Goal: Task Accomplishment & Management: Manage account settings

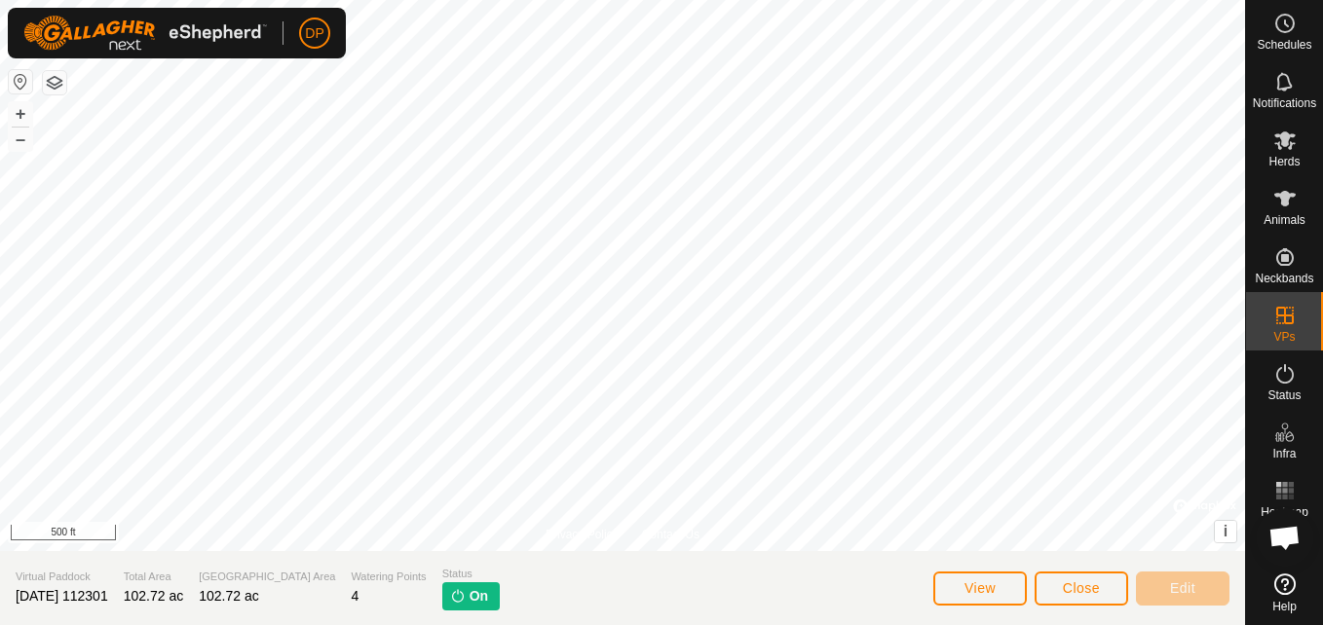
scroll to position [2027, 0]
click at [1088, 585] on span "Close" at bounding box center [1081, 589] width 37 height 16
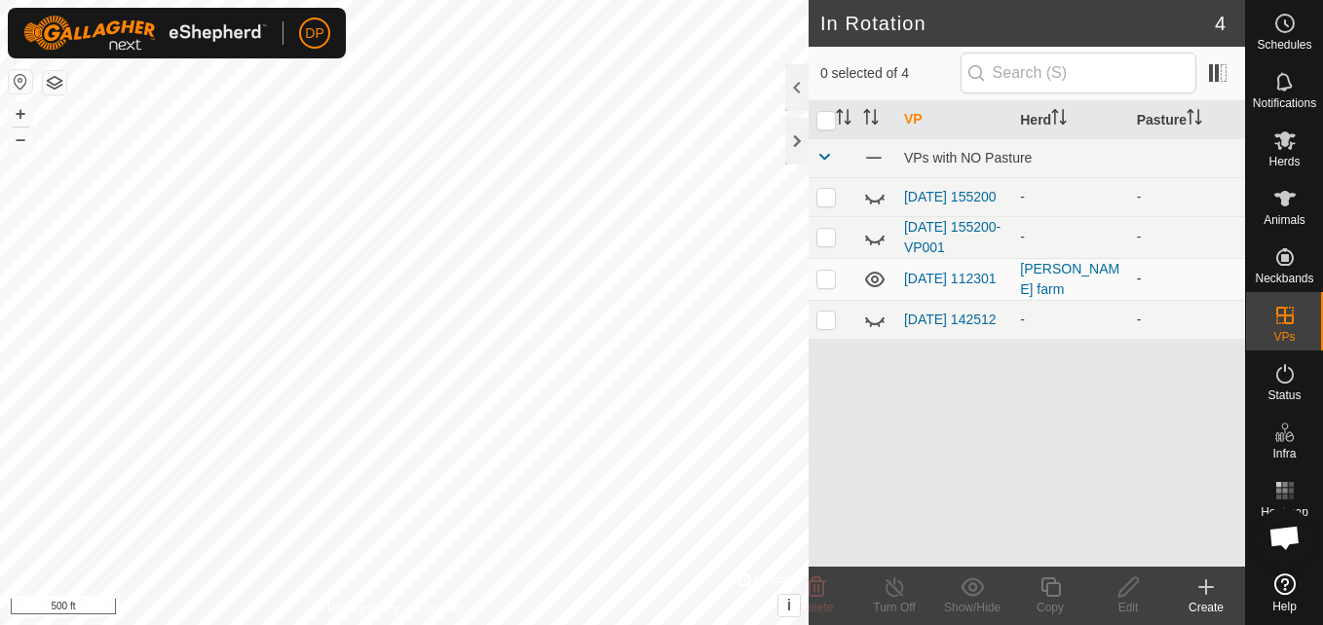
click at [821, 283] on p-checkbox at bounding box center [825, 279] width 19 height 16
click at [821, 277] on p-checkbox at bounding box center [825, 279] width 19 height 16
click at [871, 281] on icon at bounding box center [874, 279] width 23 height 23
click at [822, 276] on p-checkbox at bounding box center [825, 279] width 19 height 16
checkbox input "true"
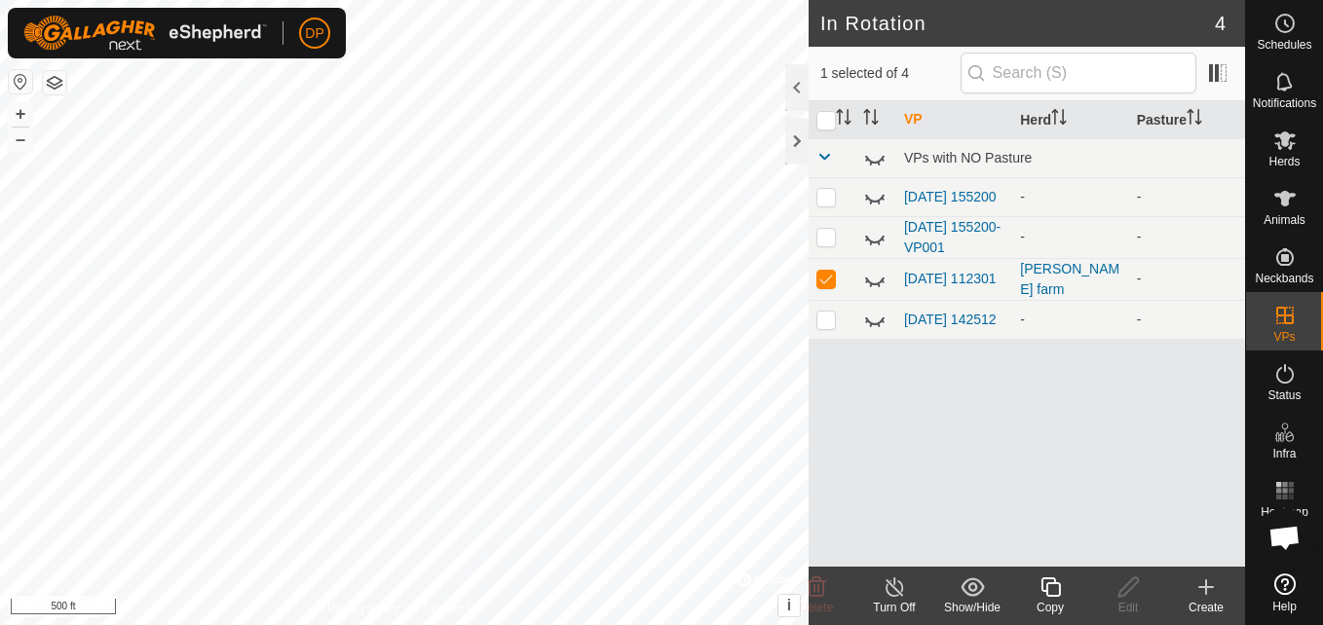
click at [874, 284] on icon at bounding box center [874, 279] width 23 height 23
click at [917, 271] on link "[DATE] 112301" at bounding box center [950, 279] width 93 height 16
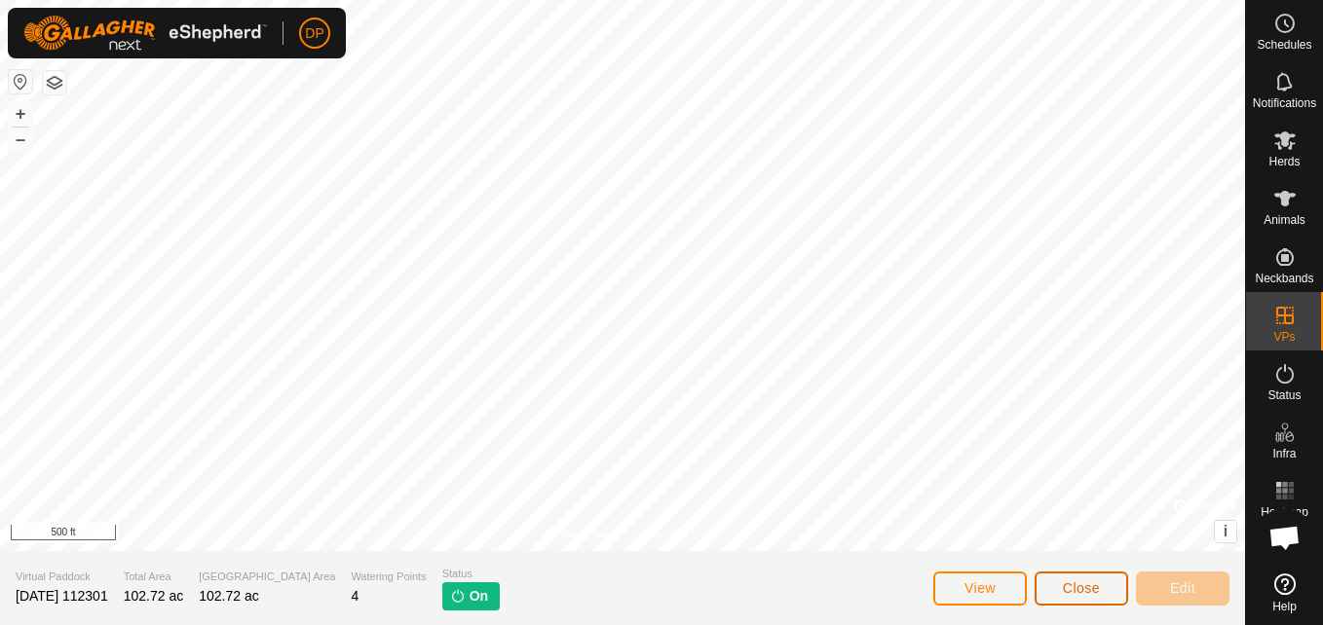
click at [1079, 594] on span "Close" at bounding box center [1081, 589] width 37 height 16
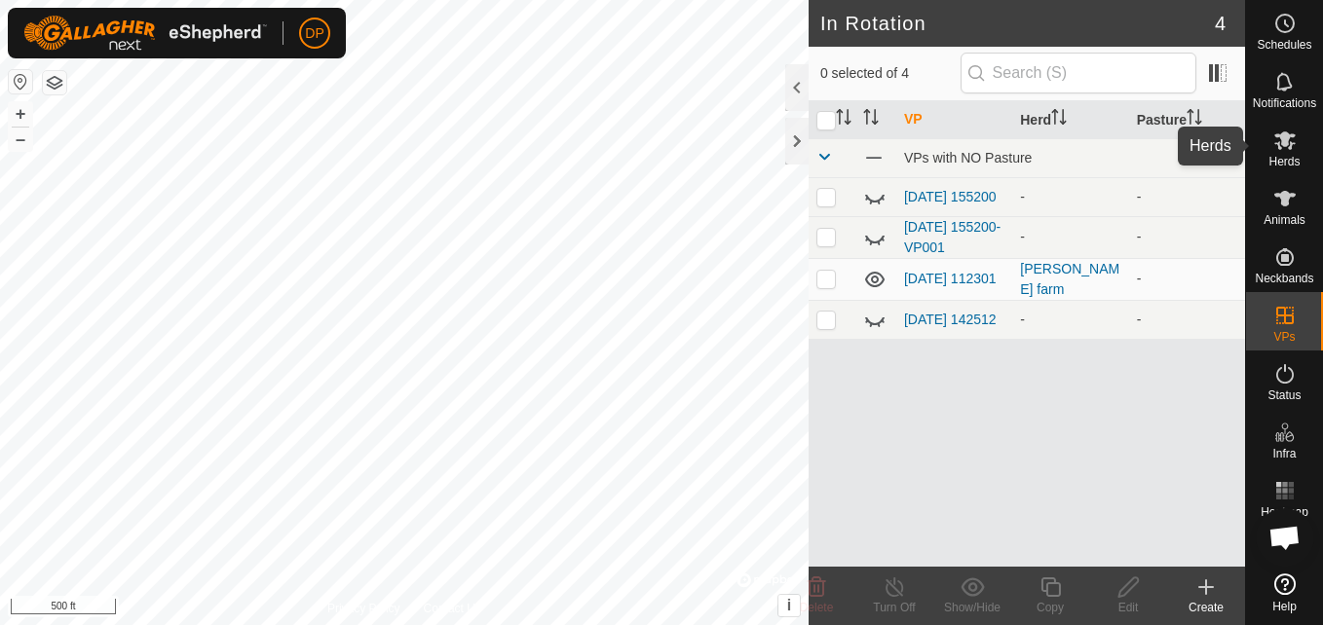
click at [1274, 142] on icon at bounding box center [1284, 140] width 23 height 23
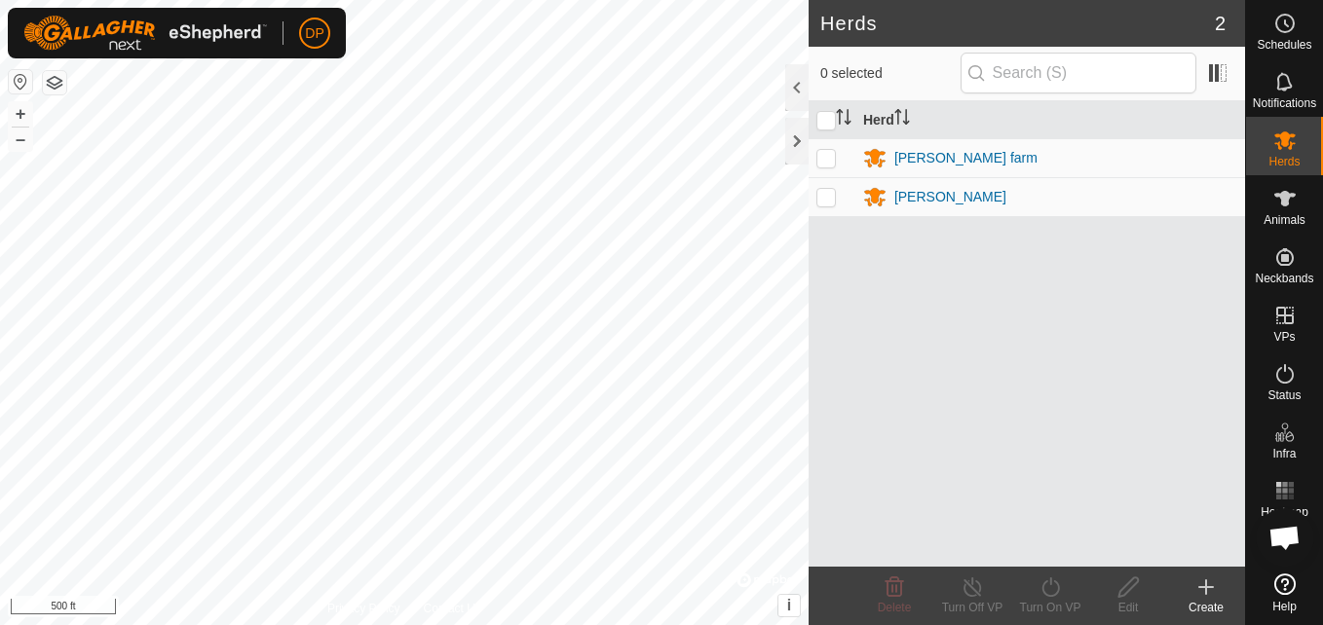
click at [822, 159] on p-checkbox at bounding box center [825, 158] width 19 height 16
checkbox input "true"
click at [1277, 201] on icon at bounding box center [1284, 198] width 23 height 23
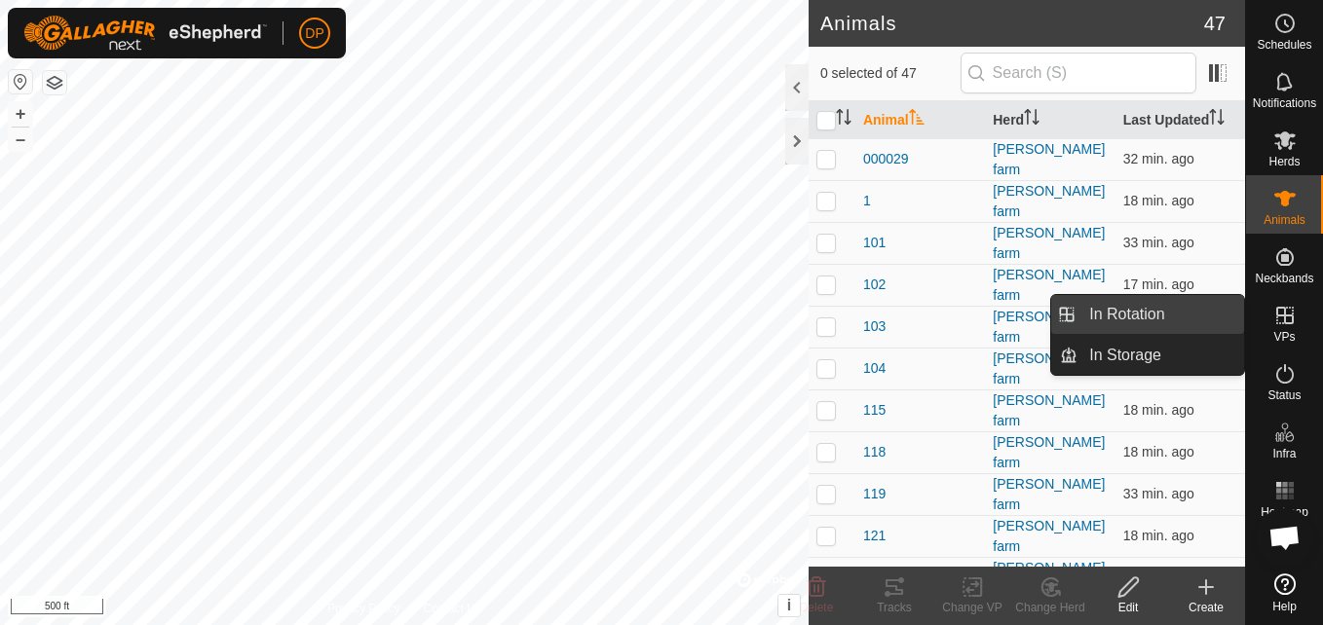
click at [1235, 313] on link "In Rotation" at bounding box center [1161, 314] width 167 height 39
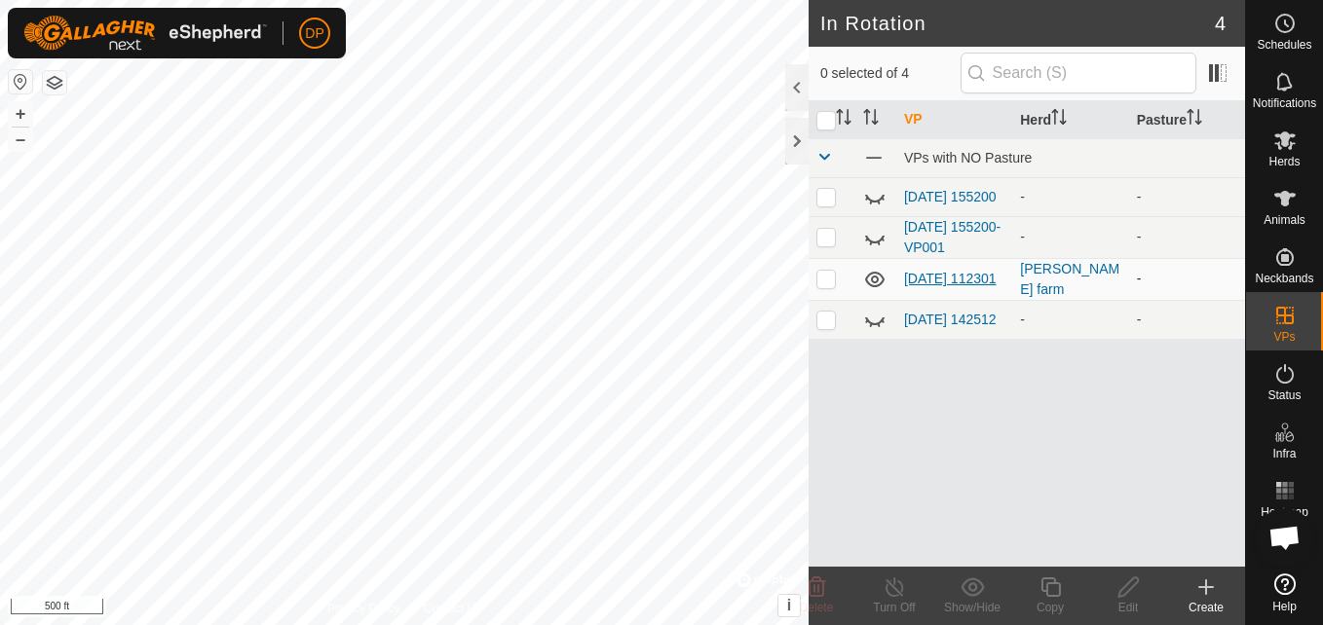
click at [927, 272] on link "[DATE] 112301" at bounding box center [950, 279] width 93 height 16
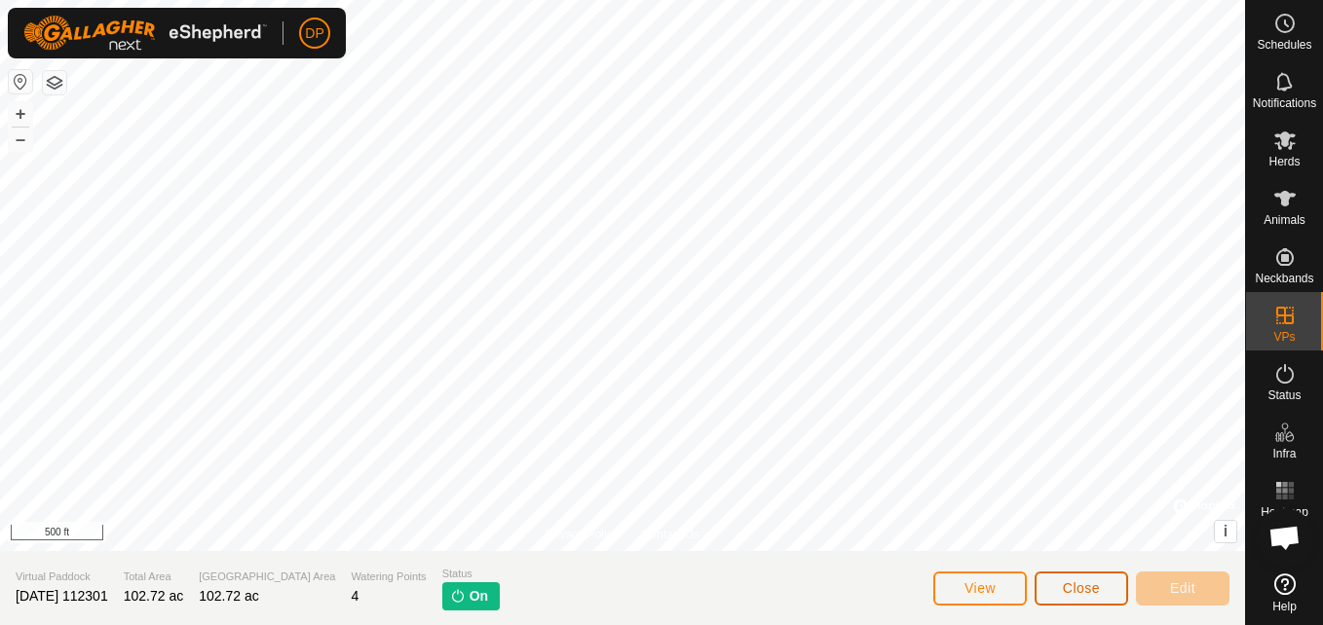
click at [1056, 585] on button "Close" at bounding box center [1082, 589] width 94 height 34
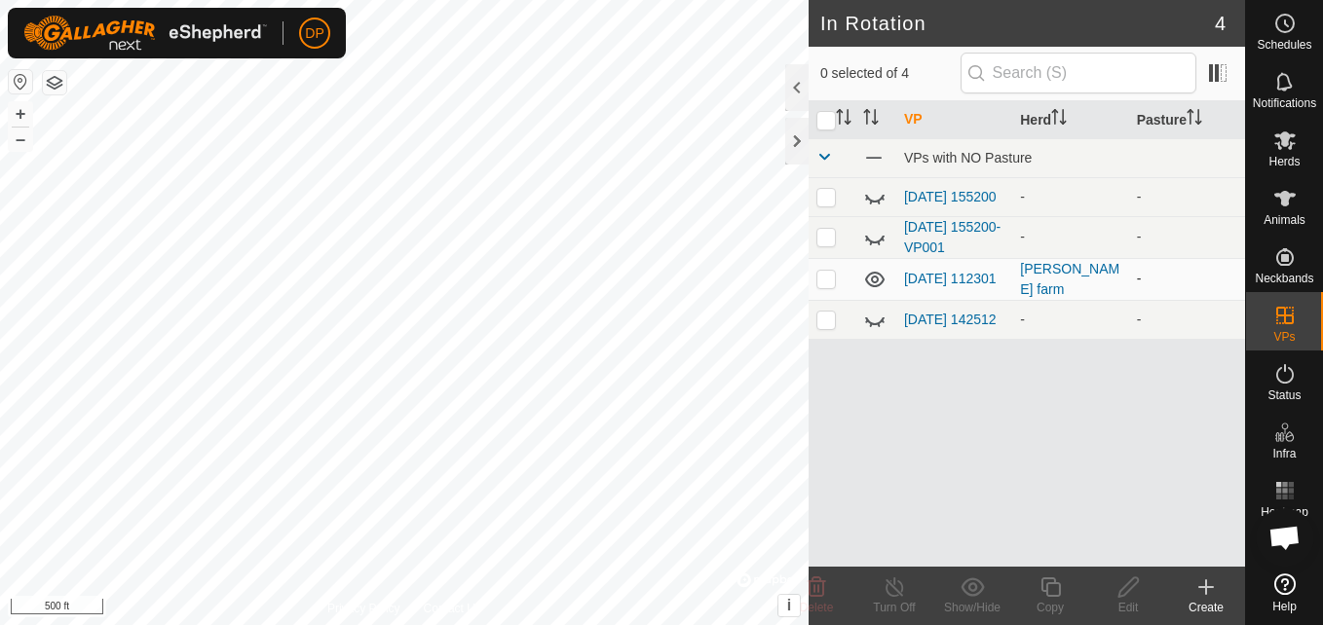
click at [825, 286] on p-checkbox at bounding box center [825, 279] width 19 height 16
checkbox input "false"
click at [939, 272] on link "[DATE] 112301" at bounding box center [950, 279] width 93 height 16
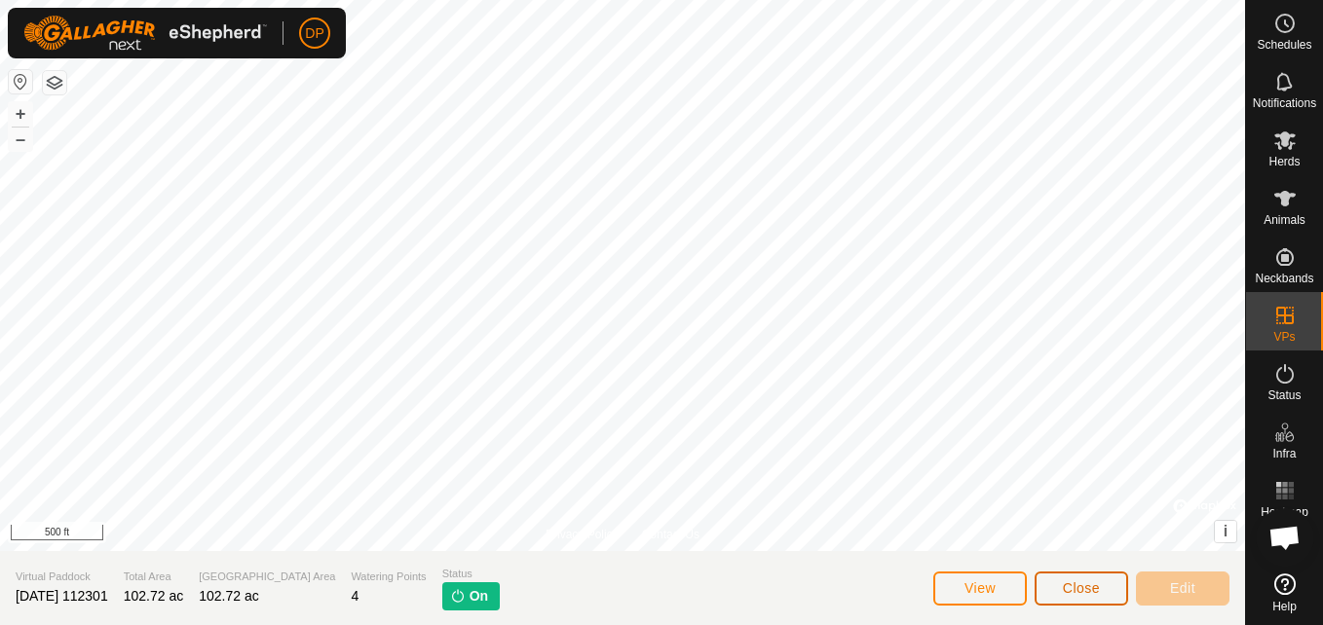
click at [1079, 583] on span "Close" at bounding box center [1081, 589] width 37 height 16
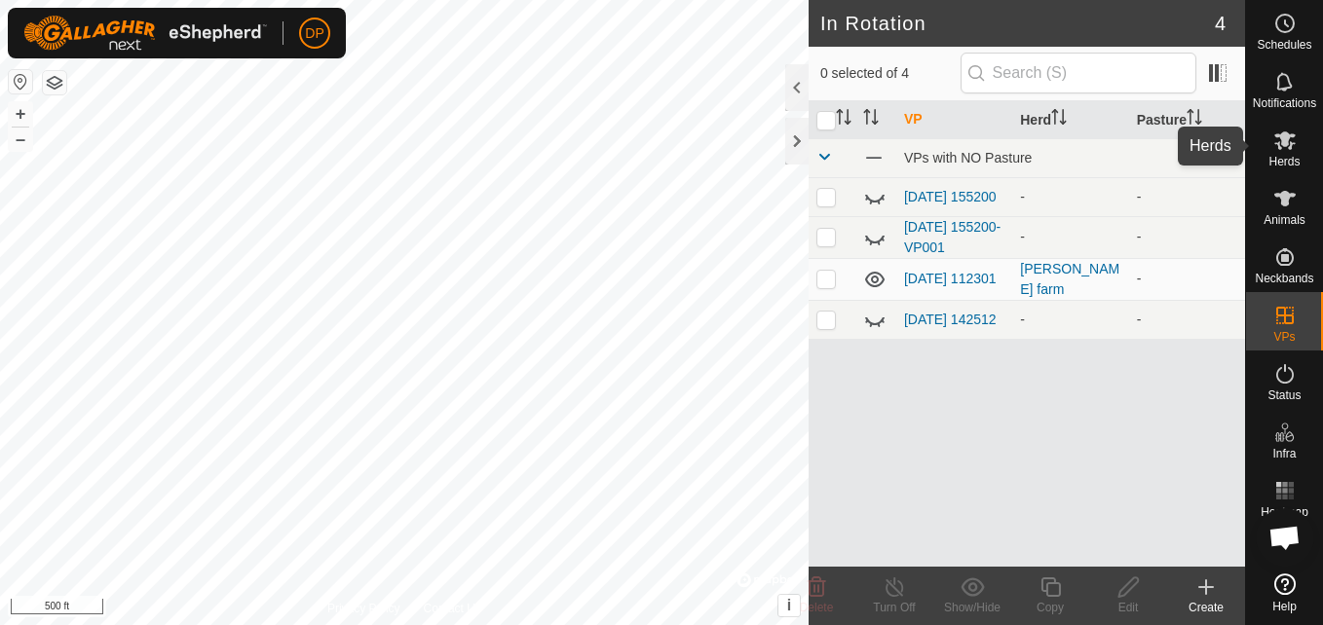
click at [1285, 152] on es-mob-svg-icon at bounding box center [1285, 140] width 35 height 31
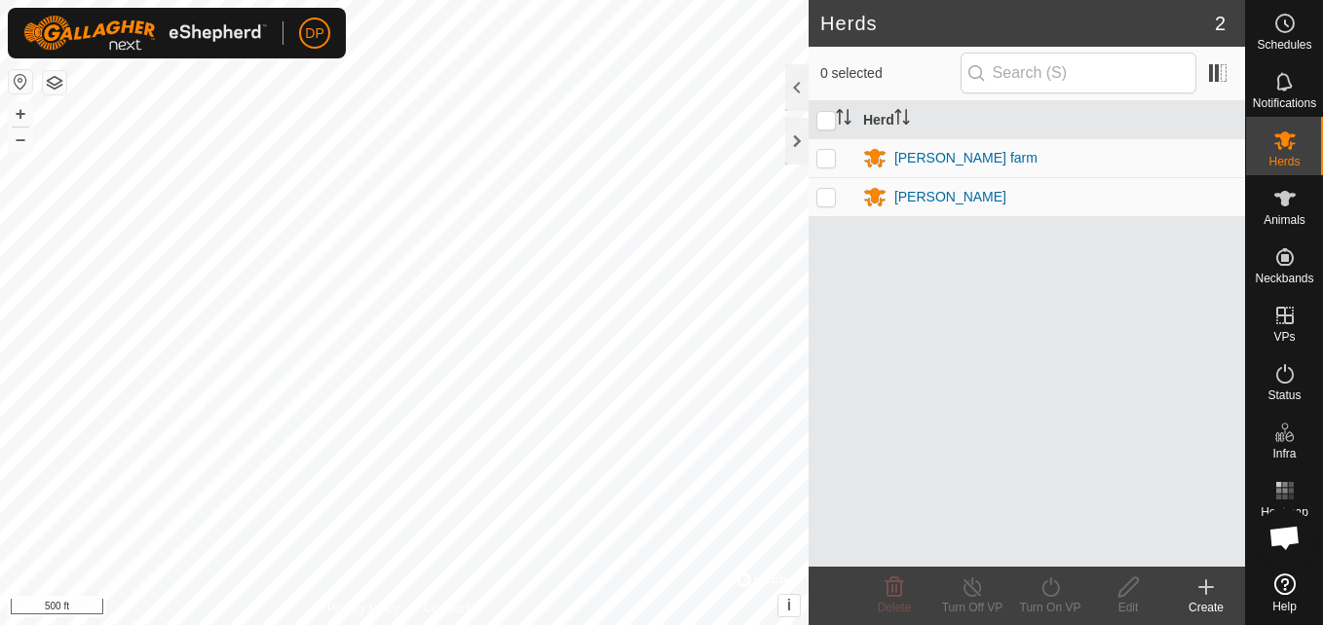
click at [825, 153] on p-checkbox at bounding box center [825, 158] width 19 height 16
checkbox input "true"
